Goal: Browse casually: Explore the website without a specific task or goal

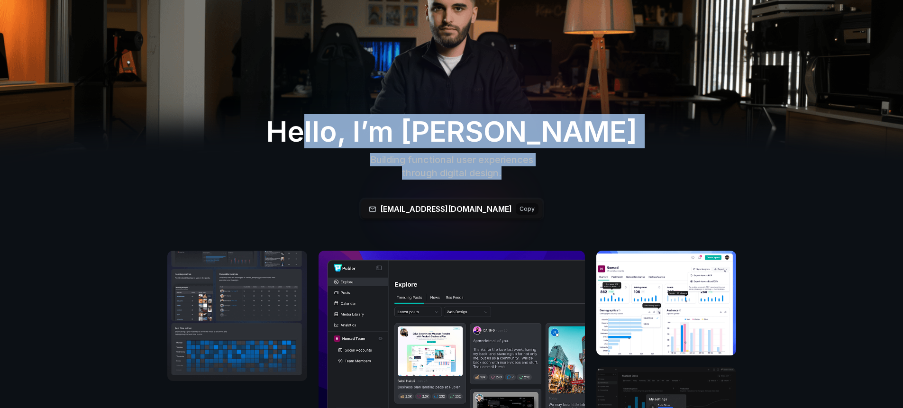
drag, startPoint x: 338, startPoint y: 136, endPoint x: 516, endPoint y: 169, distance: 181.0
click at [516, 169] on div "Hello, I’m [PERSON_NAME] Building functional user experiences through digital d…" at bounding box center [451, 149] width 485 height 70
click at [516, 169] on p "through digital design." at bounding box center [451, 172] width 306 height 13
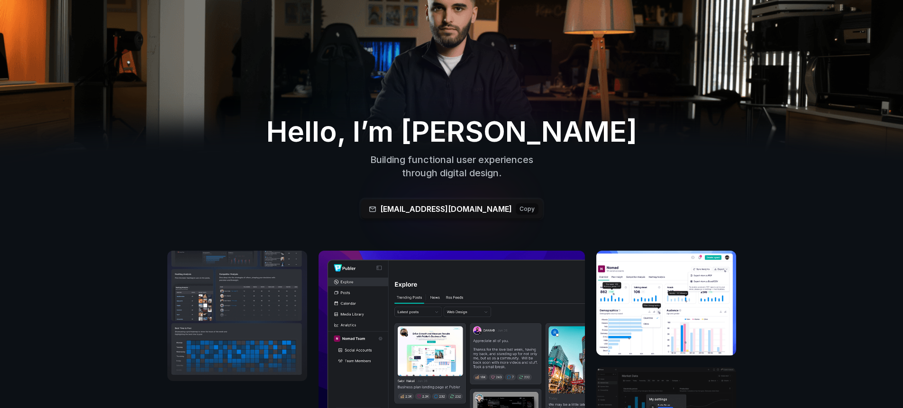
click at [516, 169] on p "through digital design." at bounding box center [451, 172] width 306 height 13
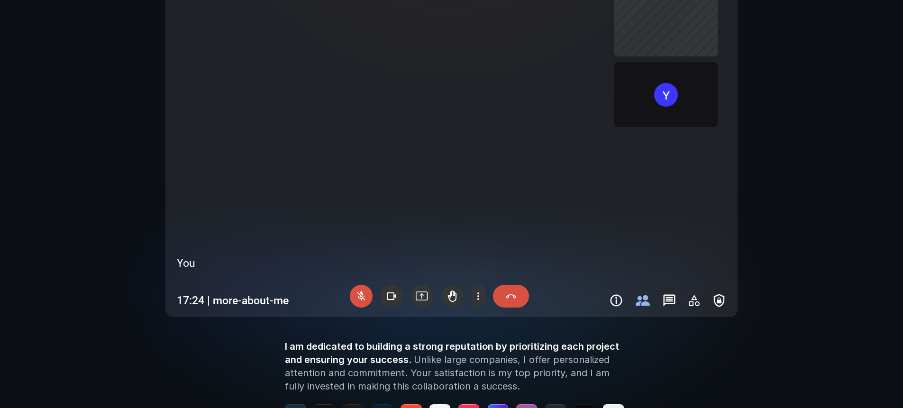
scroll to position [1080, 0]
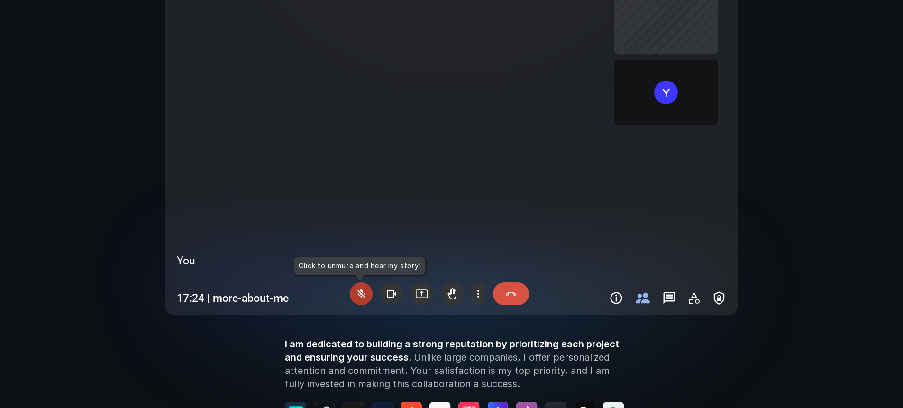
click at [366, 298] on div at bounding box center [361, 293] width 23 height 23
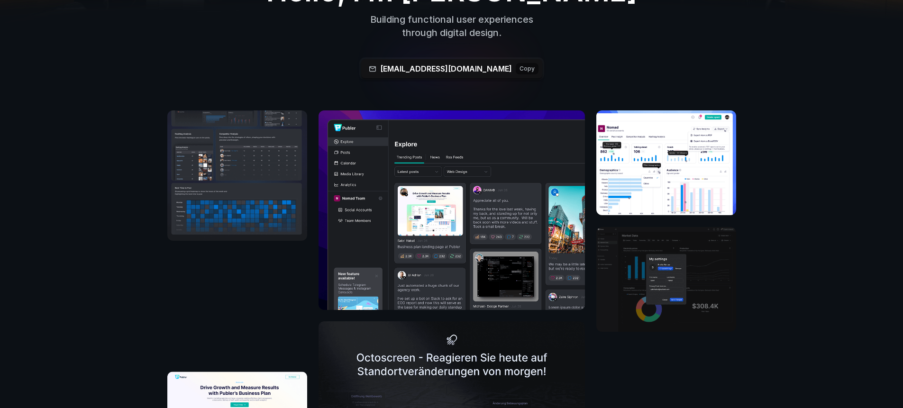
scroll to position [0, 0]
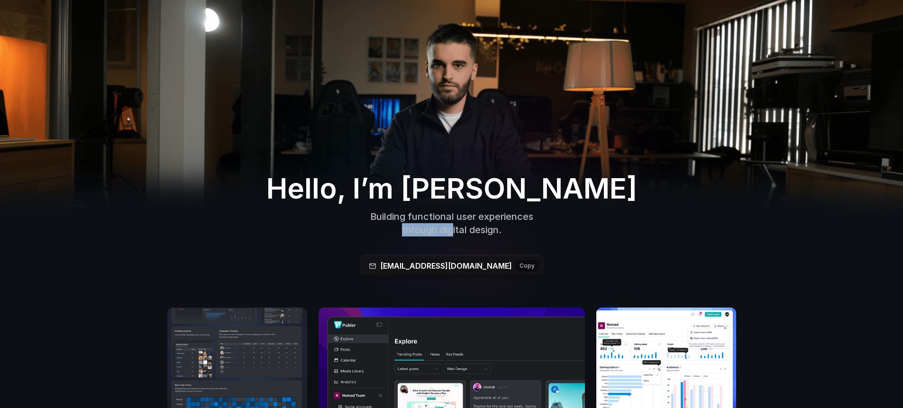
drag, startPoint x: 494, startPoint y: 218, endPoint x: 545, endPoint y: 215, distance: 51.2
click at [545, 215] on div "Building functional user experiences through digital design." at bounding box center [451, 223] width 306 height 27
click at [545, 217] on p "Building functional user experiences" at bounding box center [451, 216] width 306 height 13
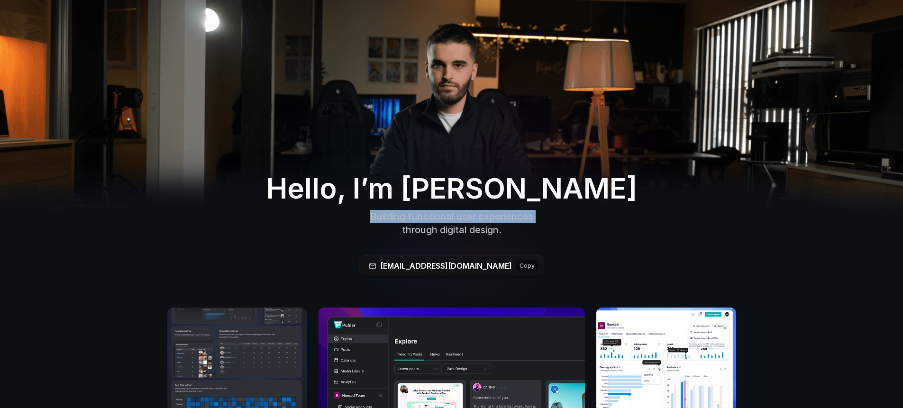
click at [545, 217] on p "Building functional user experiences" at bounding box center [451, 216] width 306 height 13
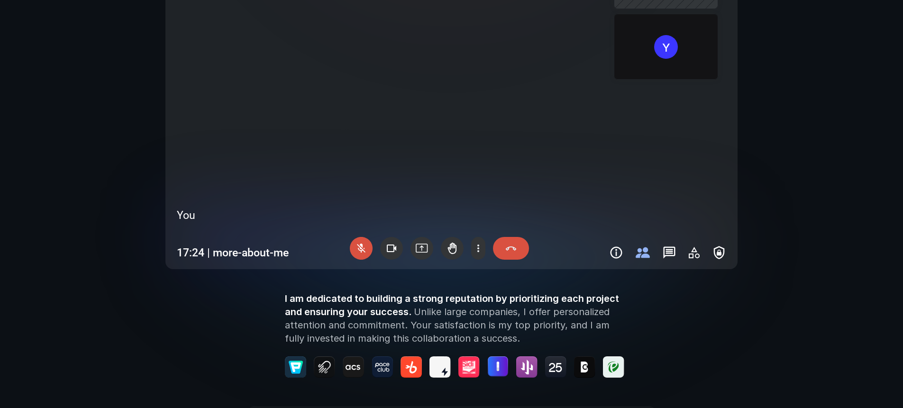
scroll to position [1137, 0]
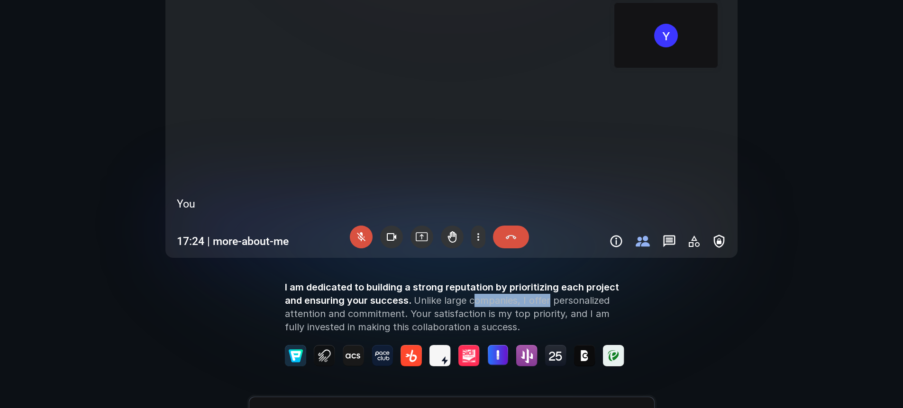
drag, startPoint x: 472, startPoint y: 299, endPoint x: 548, endPoint y: 303, distance: 75.9
click at [548, 303] on p "I am dedicated to building a strong reputation by prioritizing each project and…" at bounding box center [453, 306] width 336 height 53
click at [570, 306] on p "I am dedicated to building a strong reputation by prioritizing each project and…" at bounding box center [453, 306] width 336 height 53
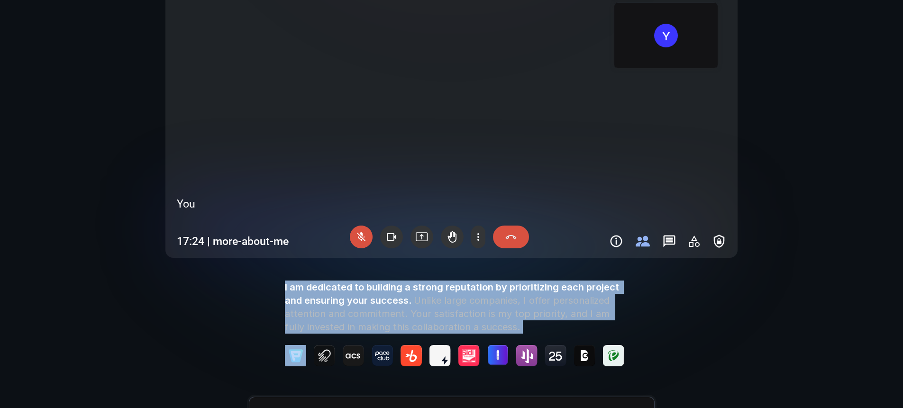
click at [570, 306] on p "I am dedicated to building a strong reputation by prioritizing each project and…" at bounding box center [453, 306] width 336 height 53
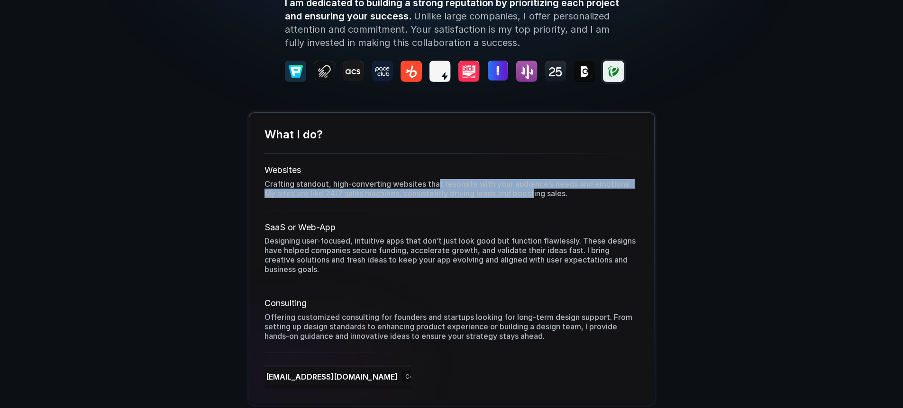
drag, startPoint x: 438, startPoint y: 184, endPoint x: 567, endPoint y: 191, distance: 129.1
click at [535, 189] on p "Crafting standout, high-converting websites that resonate with your audience’s …" at bounding box center [451, 188] width 374 height 19
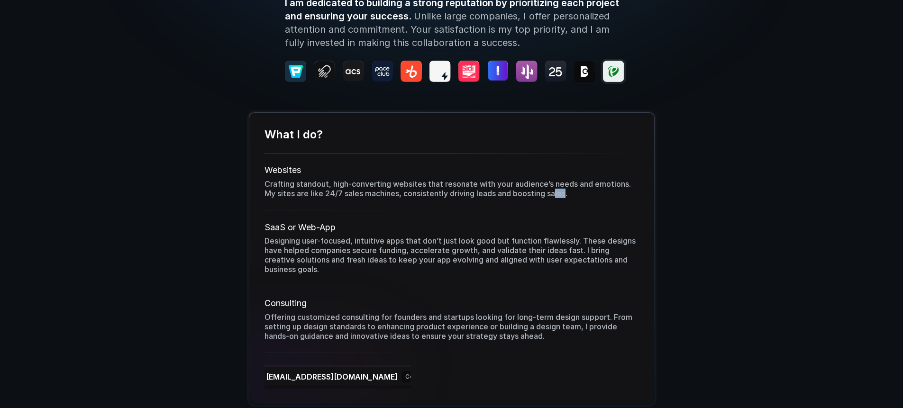
click at [567, 191] on p "Crafting standout, high-converting websites that resonate with your audience’s …" at bounding box center [451, 188] width 374 height 19
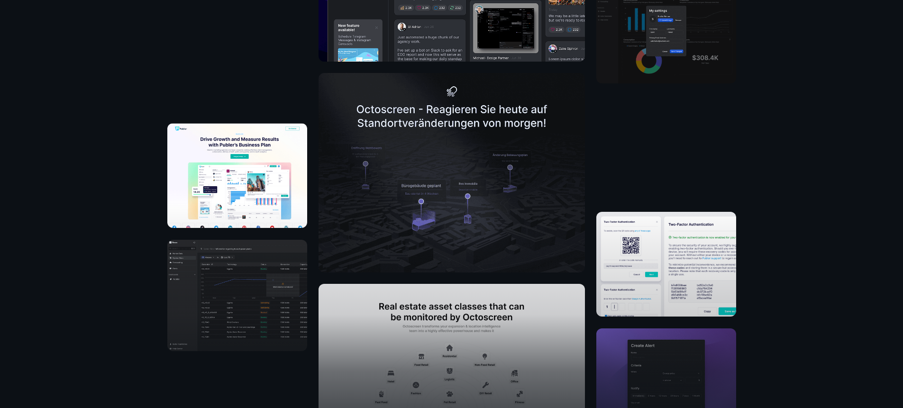
scroll to position [284, 0]
